Goal: Navigation & Orientation: Find specific page/section

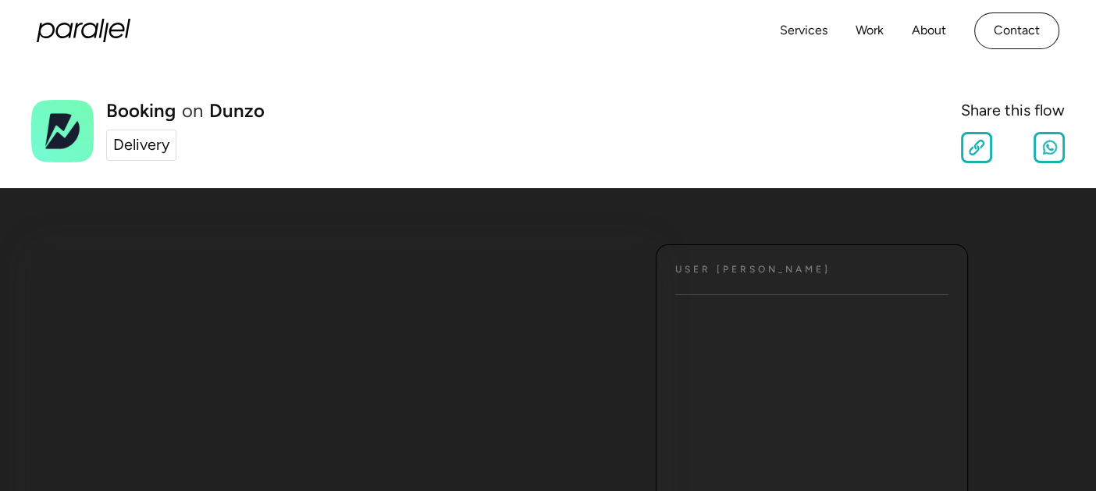
click at [150, 145] on div "Delivery" at bounding box center [141, 145] width 56 height 23
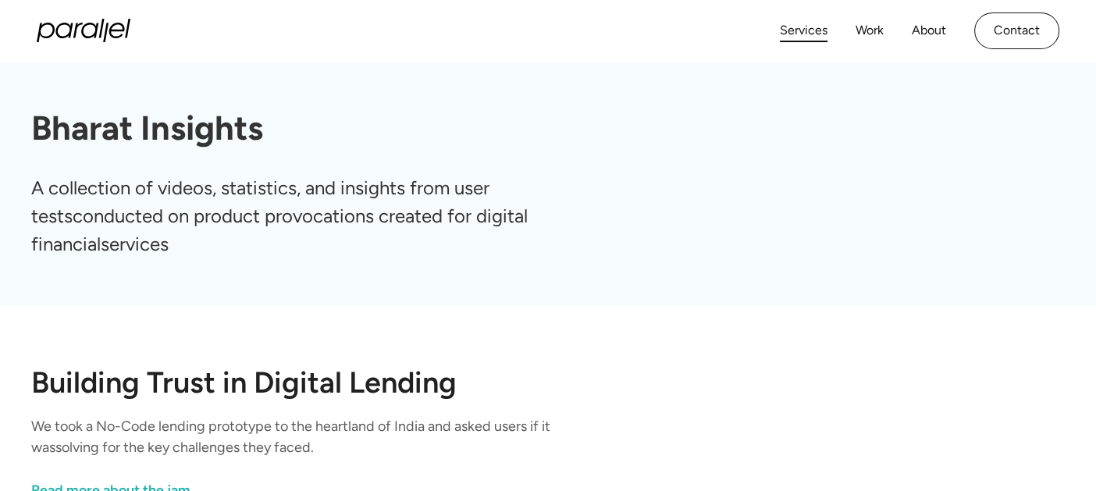
click at [812, 34] on link "Services" at bounding box center [804, 31] width 48 height 23
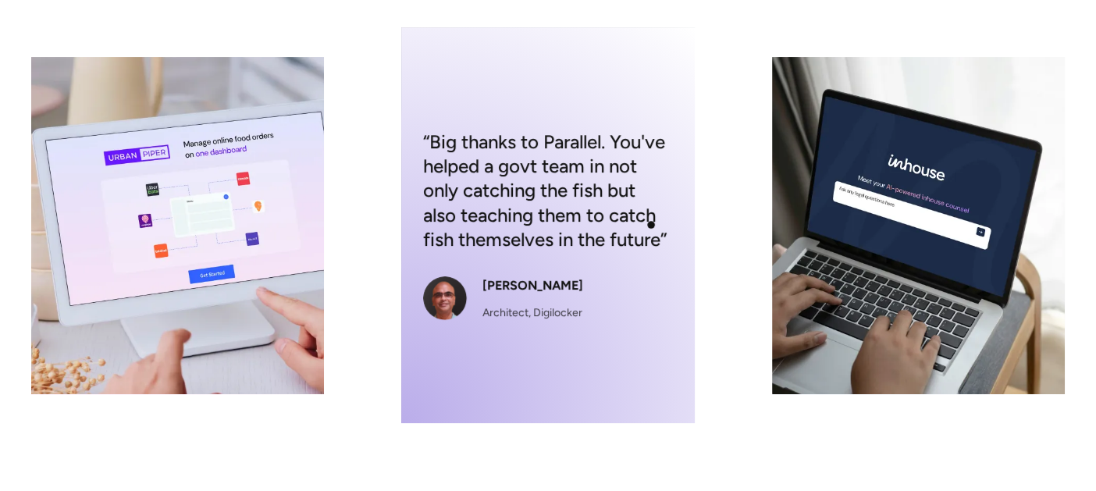
scroll to position [579, 0]
